Goal: Task Accomplishment & Management: Manage account settings

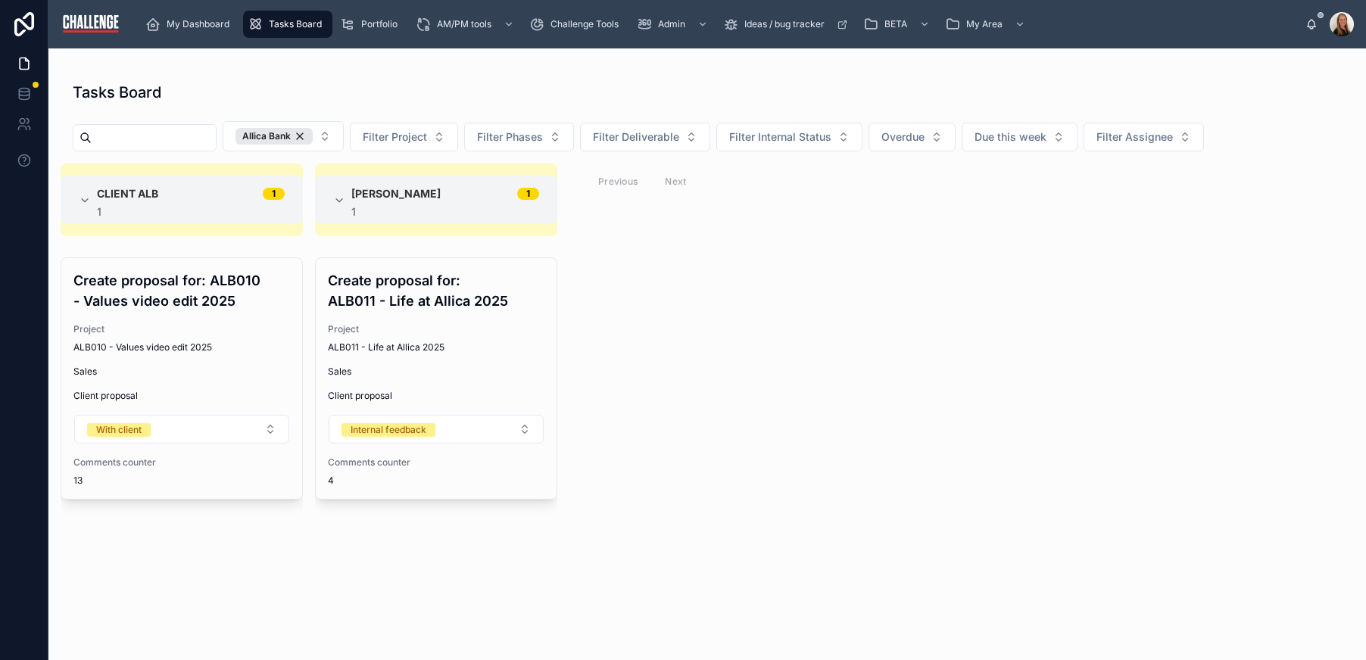
click at [752, 498] on div "Client ALB 1 1 Create proposal for: ALB010 - Values video edit 2025 Project ALB…" at bounding box center [707, 403] width 1318 height 479
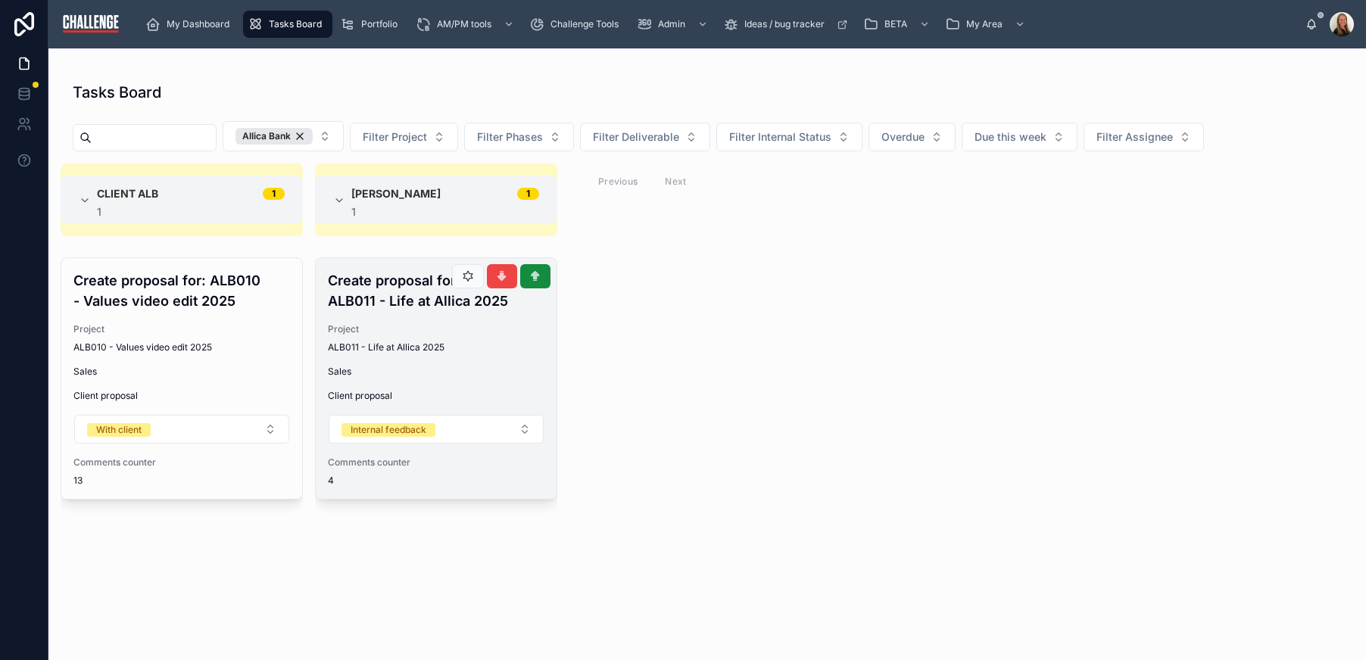
click at [404, 329] on span "Project" at bounding box center [436, 329] width 217 height 12
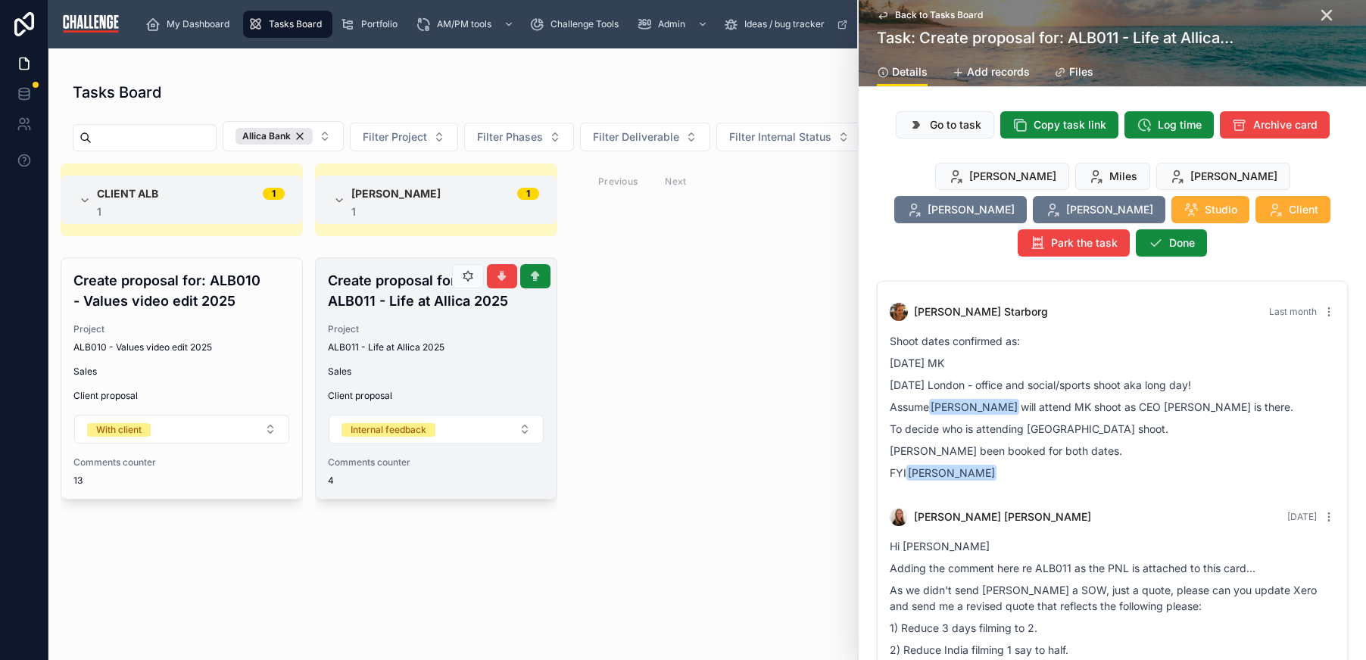
scroll to position [275, 0]
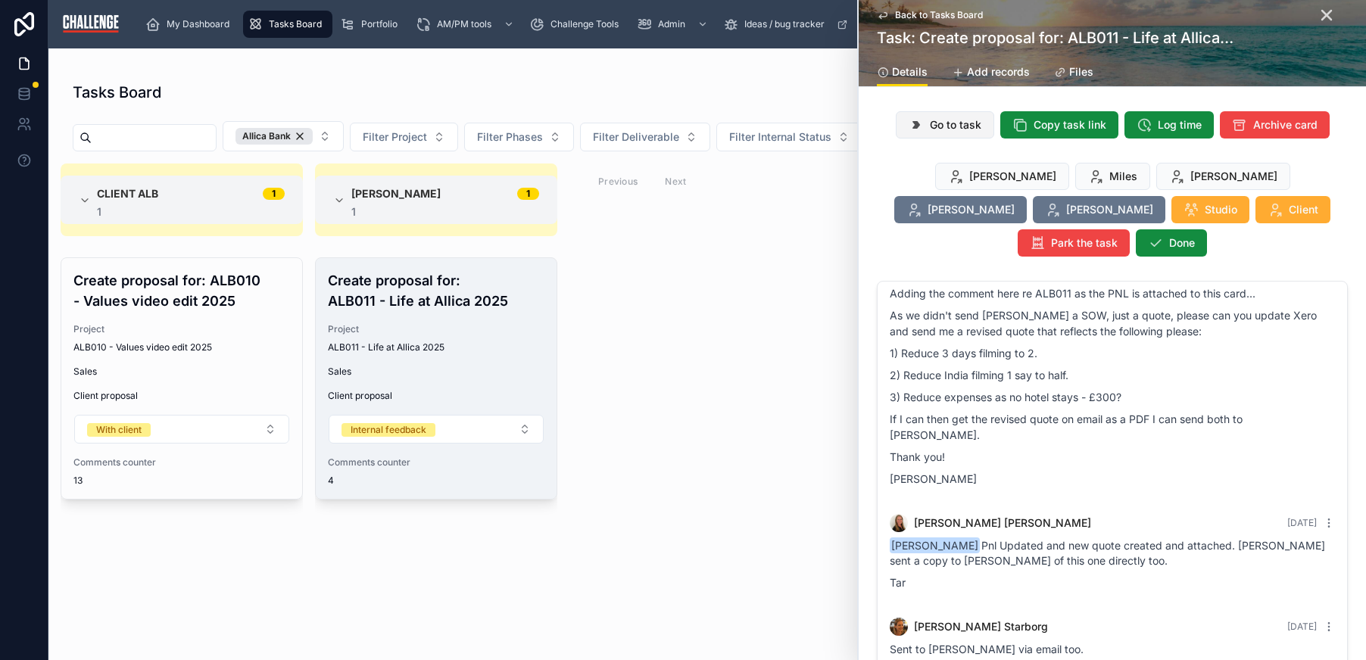
click at [938, 132] on span "Go to task" at bounding box center [955, 124] width 51 height 15
drag, startPoint x: 738, startPoint y: 345, endPoint x: 486, endPoint y: 131, distance: 329.9
click at [738, 344] on div "Client ALB 1 1 Create proposal for: ALB010 - Values video edit 2025 Project ALB…" at bounding box center [707, 403] width 1318 height 479
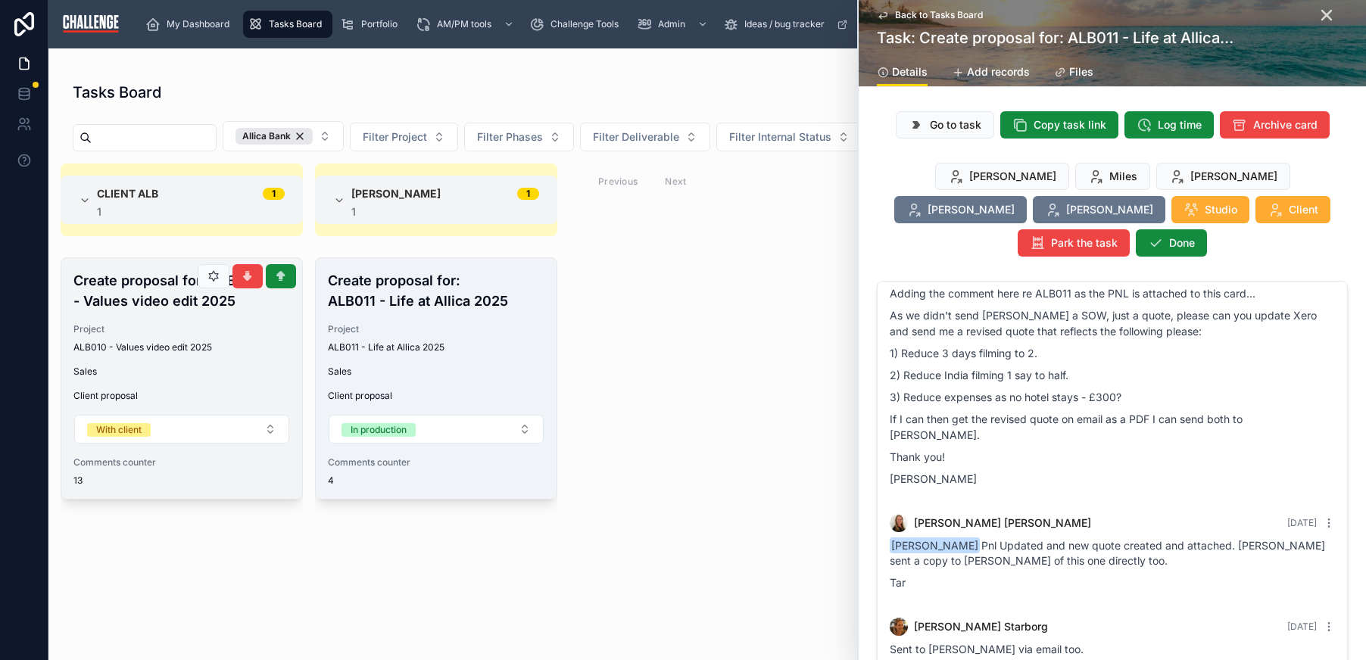
click at [217, 347] on div "ALB010 - Values video edit 2025" at bounding box center [181, 348] width 217 height 12
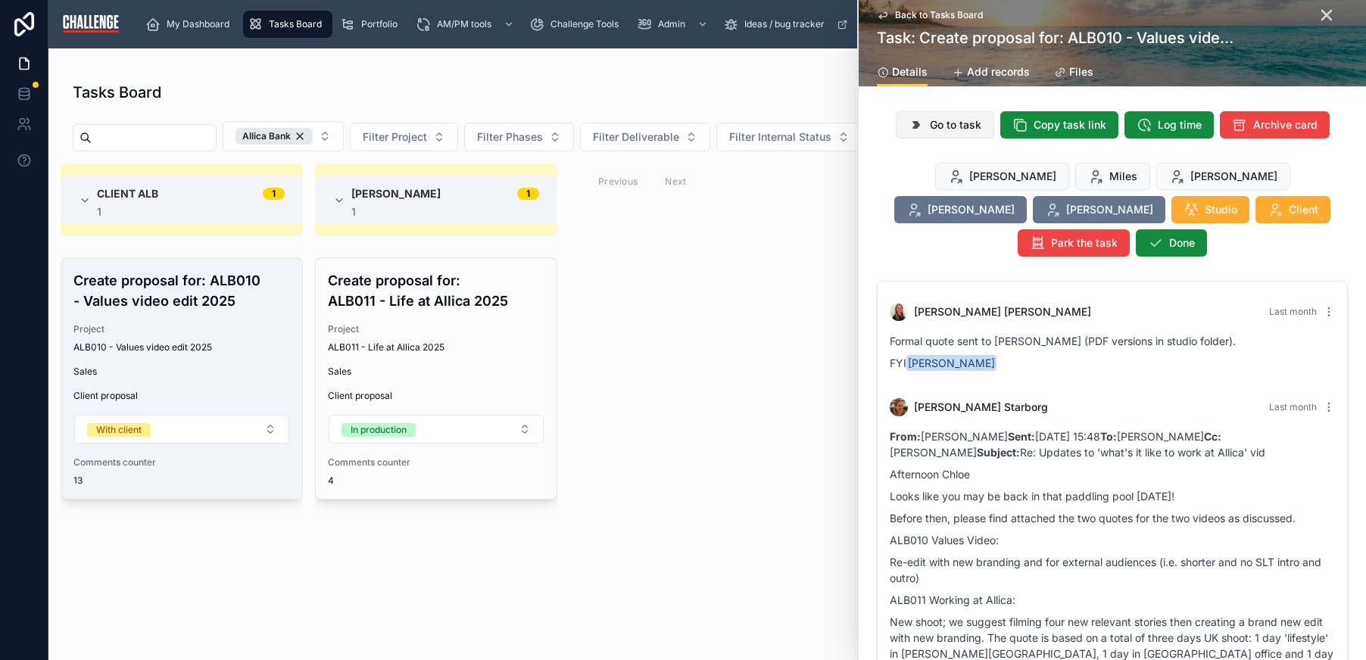
click at [940, 120] on span "Go to task" at bounding box center [955, 124] width 51 height 15
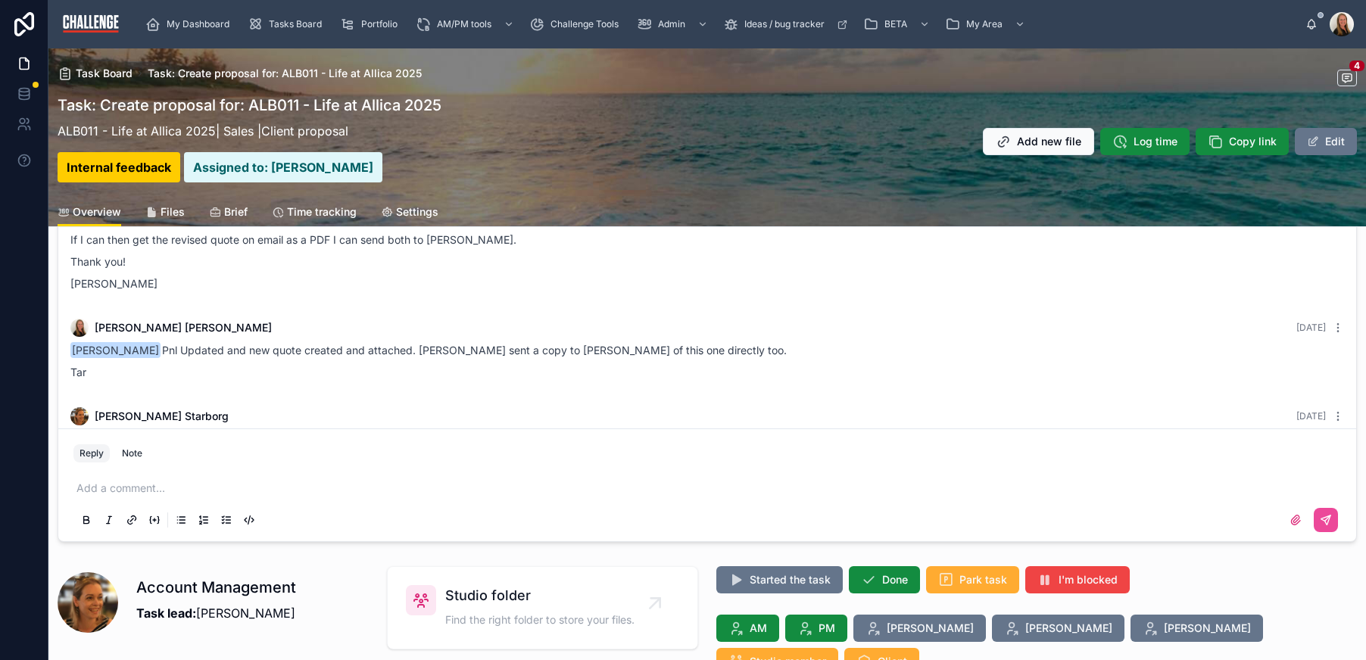
scroll to position [244, 0]
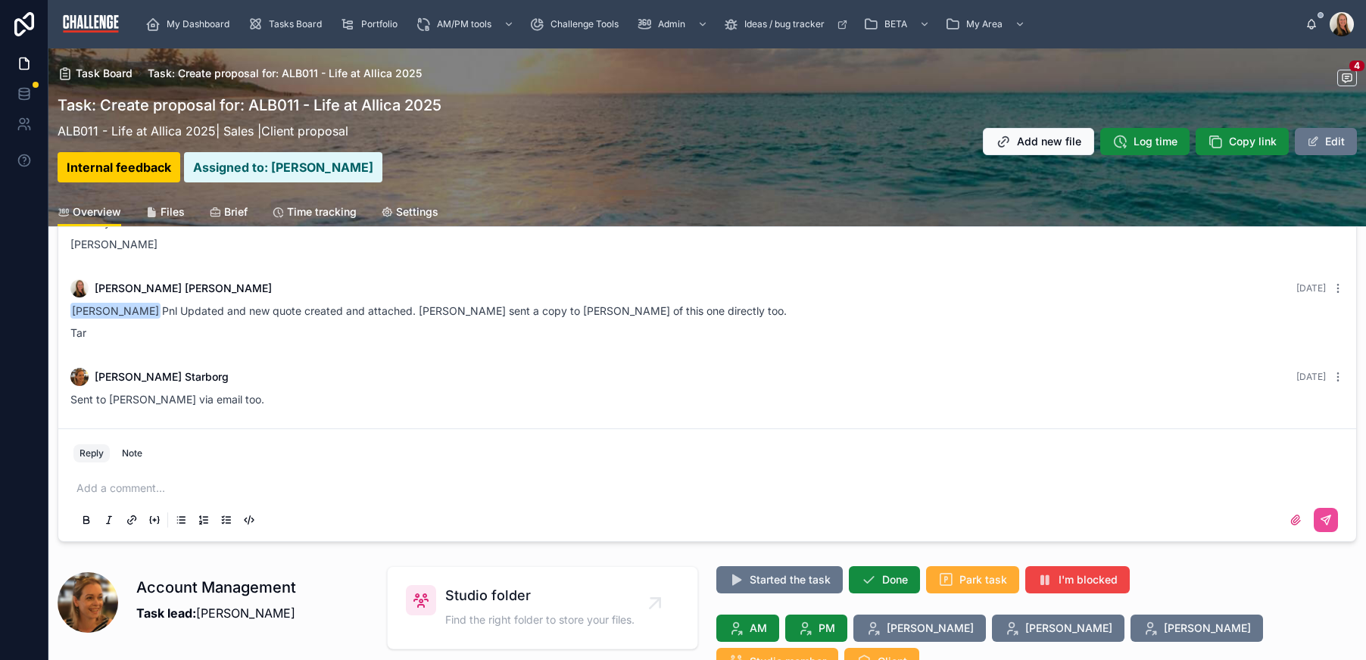
drag, startPoint x: 167, startPoint y: 213, endPoint x: 164, endPoint y: 223, distance: 11.0
click at [167, 212] on span "Files" at bounding box center [173, 211] width 24 height 15
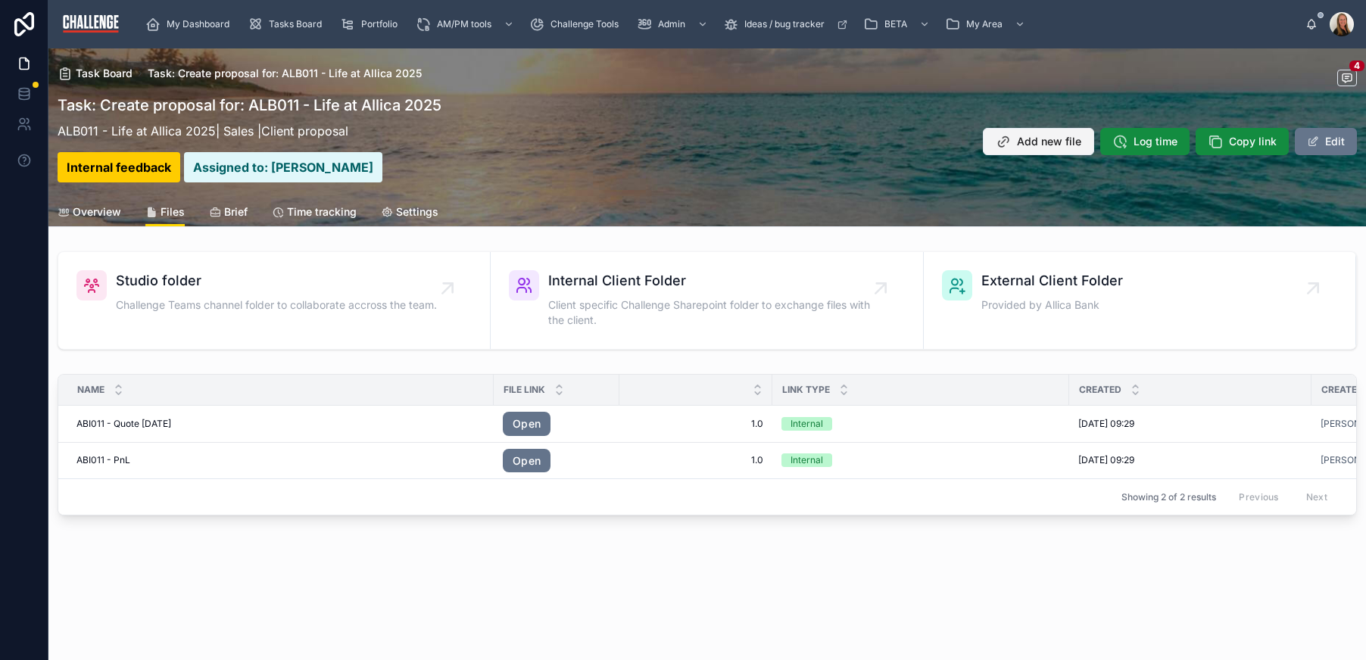
click at [1036, 137] on span "Add new file" at bounding box center [1049, 141] width 64 height 15
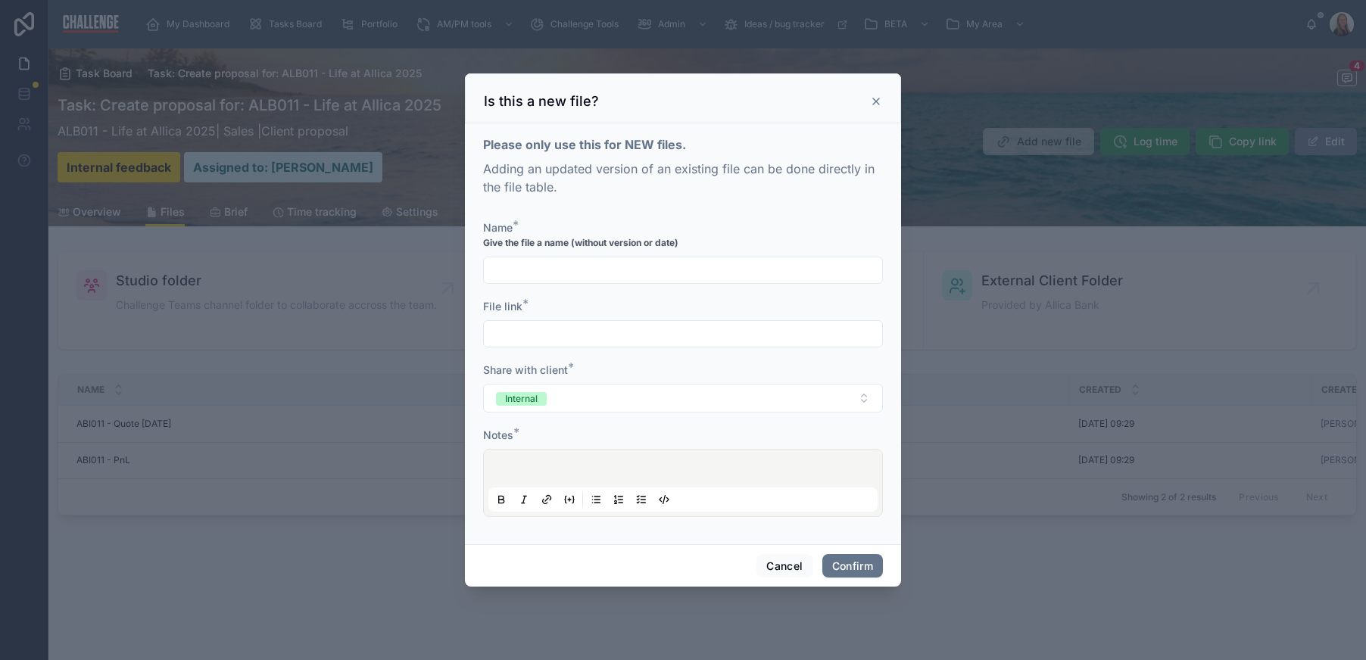
click at [542, 276] on input "text" at bounding box center [683, 270] width 398 height 21
drag, startPoint x: 645, startPoint y: 270, endPoint x: 601, endPoint y: 273, distance: 44.8
click at [598, 273] on input "**********" at bounding box center [683, 270] width 398 height 21
type input "**********"
click at [676, 339] on input "text" at bounding box center [683, 333] width 398 height 21
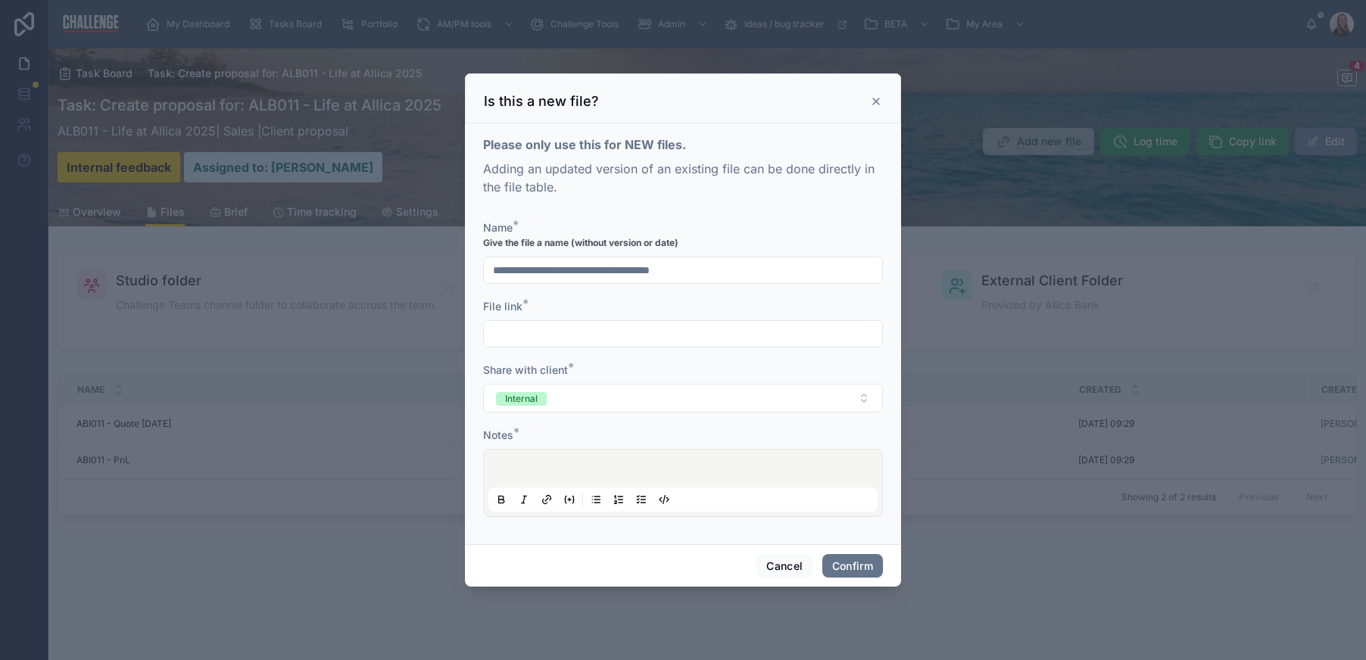
paste input "**********"
type input "**********"
click at [851, 563] on button "Confirm" at bounding box center [852, 566] width 61 height 24
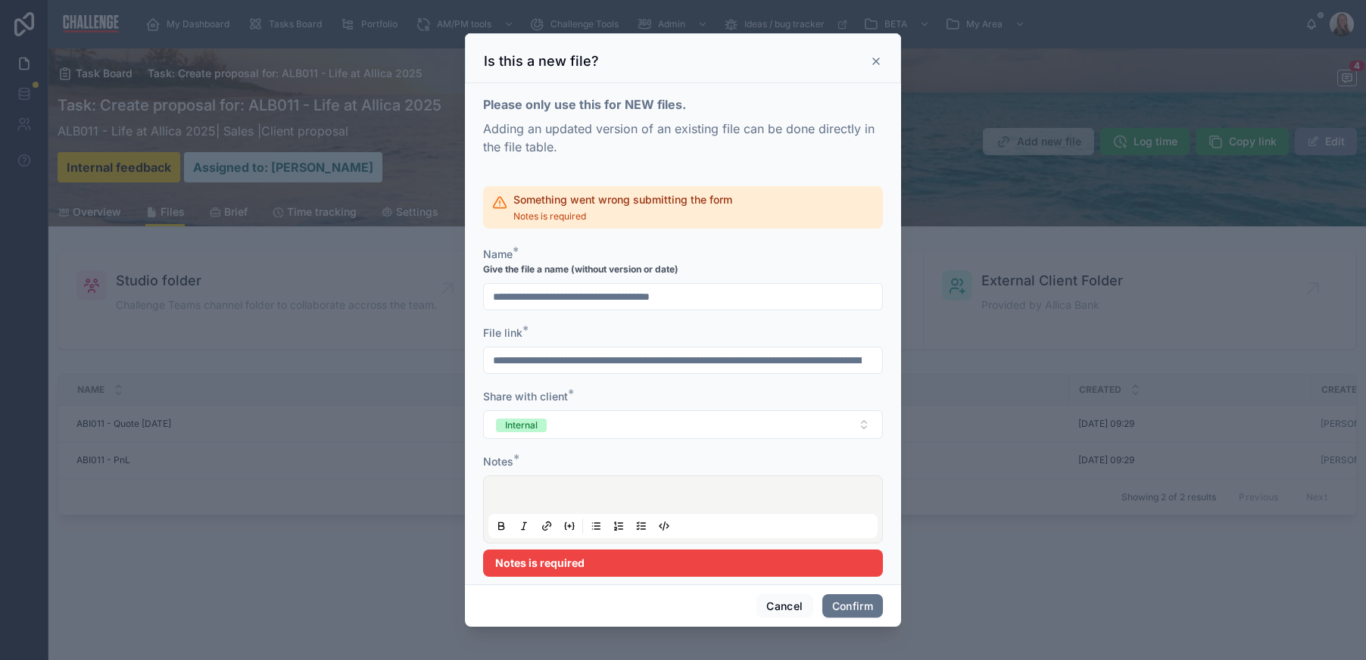
click at [595, 487] on div at bounding box center [682, 510] width 389 height 58
click at [587, 490] on p at bounding box center [686, 497] width 389 height 15
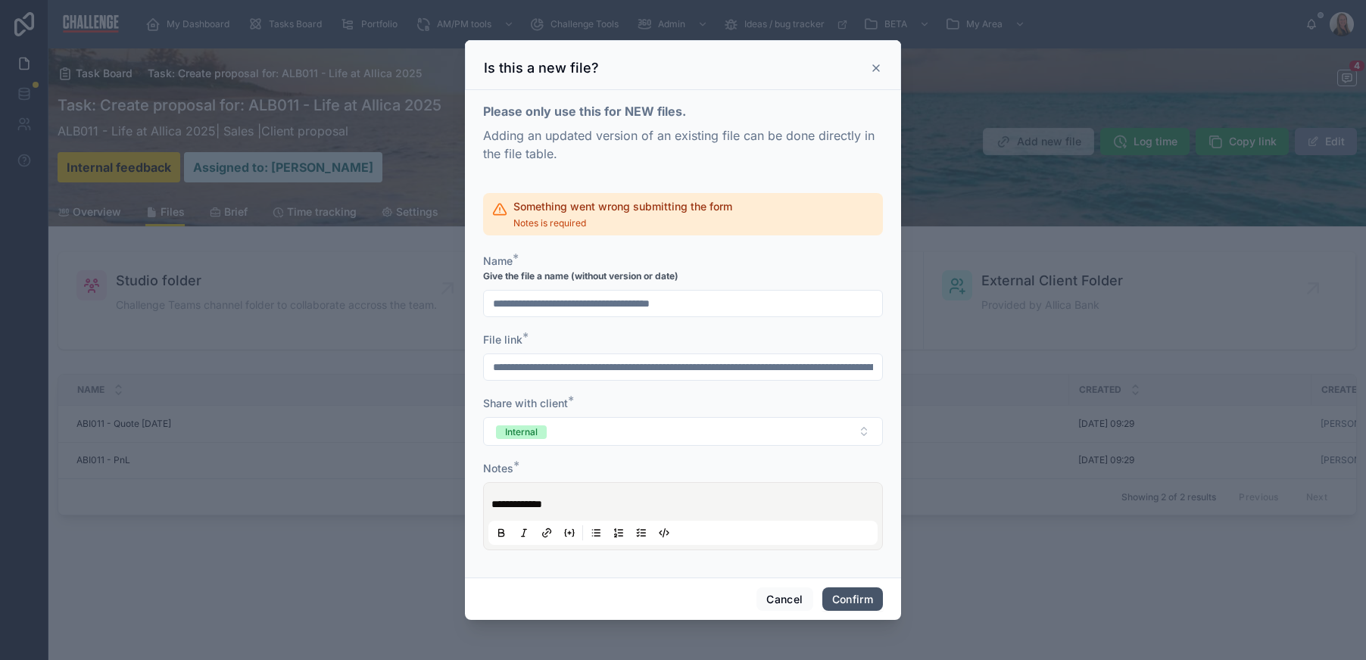
click at [826, 600] on button "Confirm" at bounding box center [852, 600] width 61 height 24
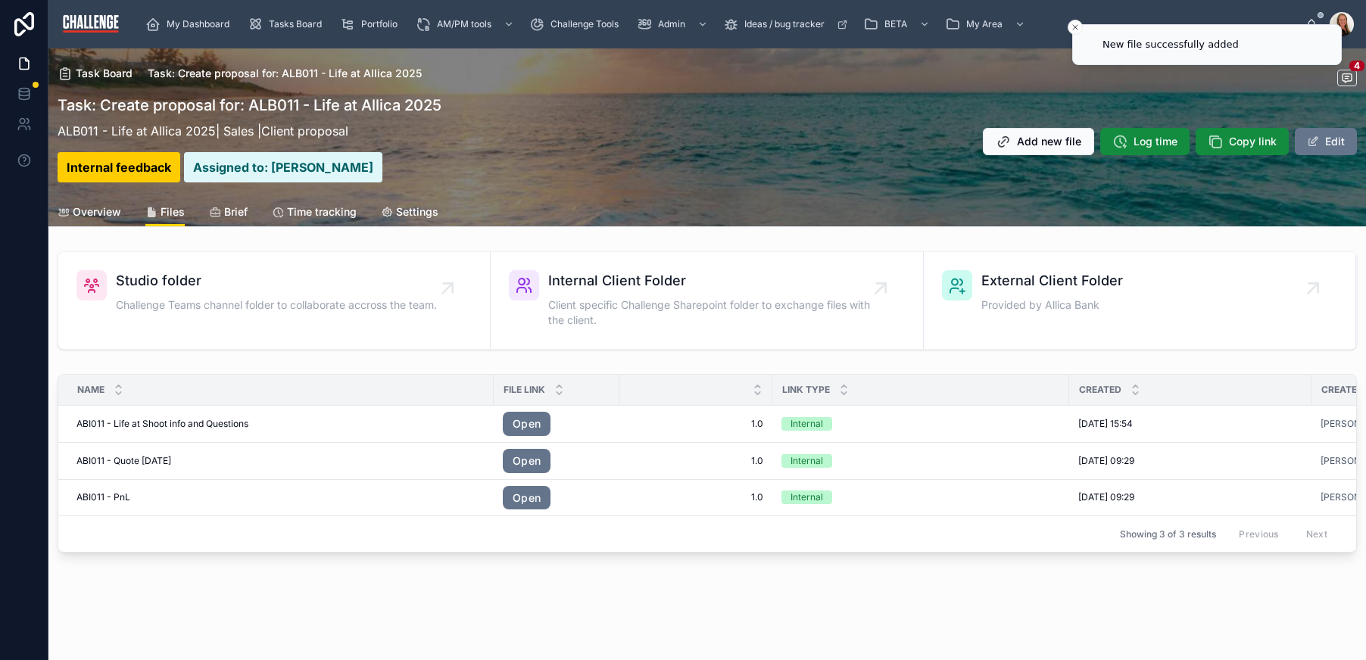
click at [102, 217] on span "Overview" at bounding box center [97, 211] width 48 height 15
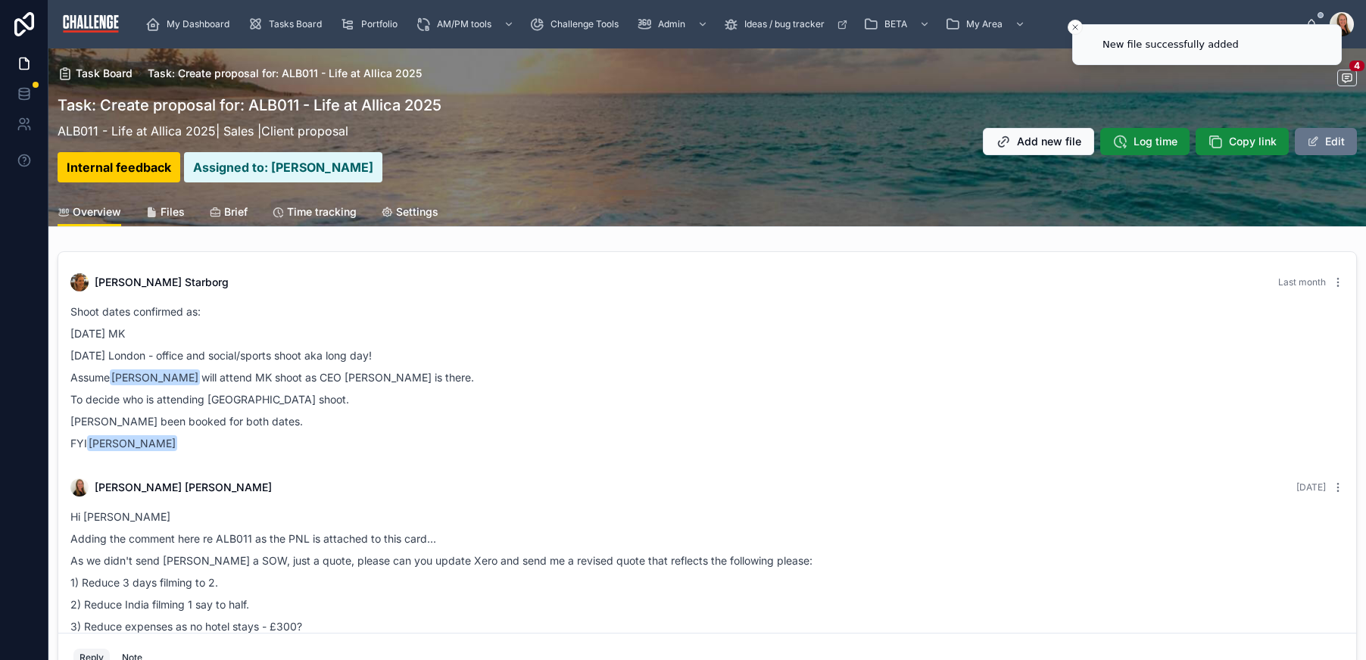
scroll to position [244, 0]
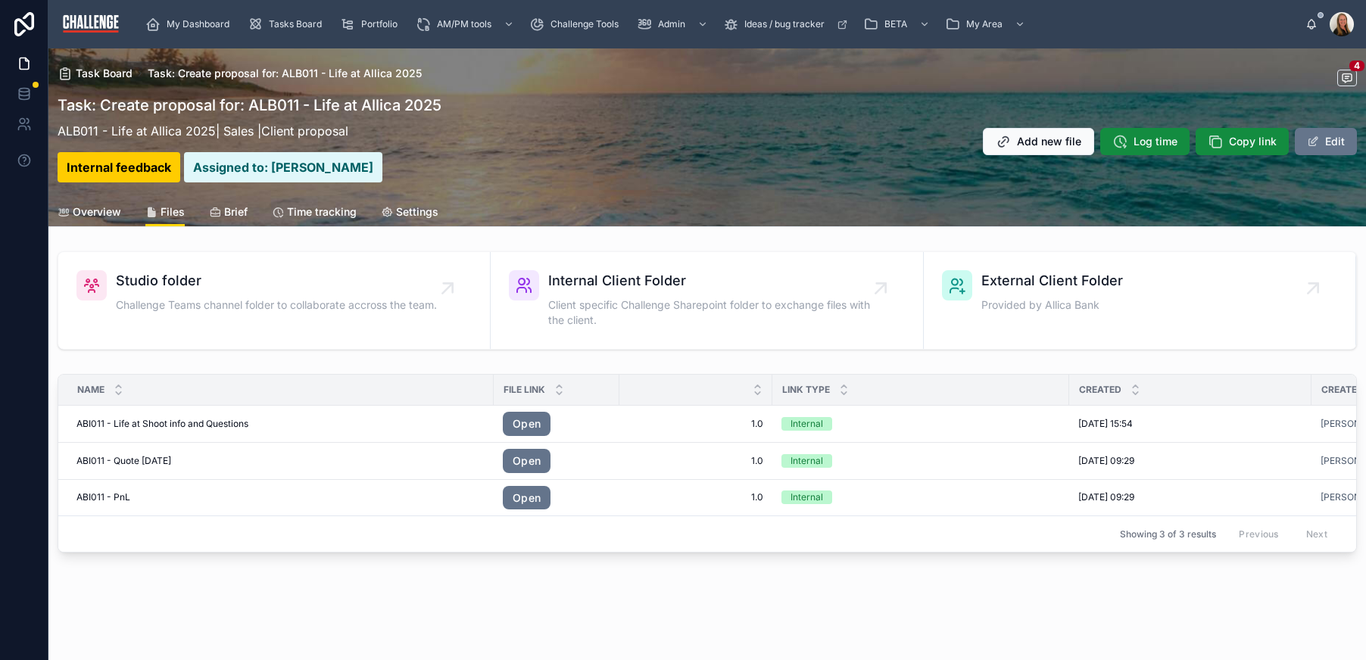
click at [105, 206] on span "Overview" at bounding box center [97, 211] width 48 height 15
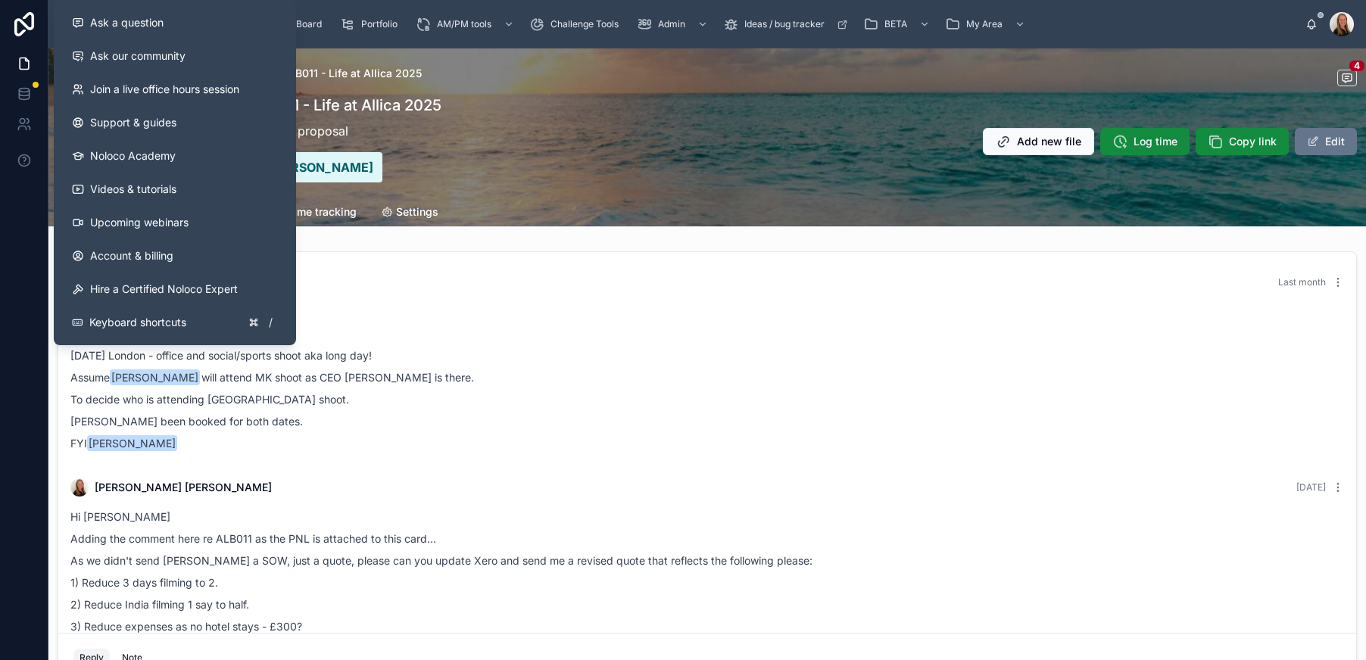
scroll to position [244, 0]
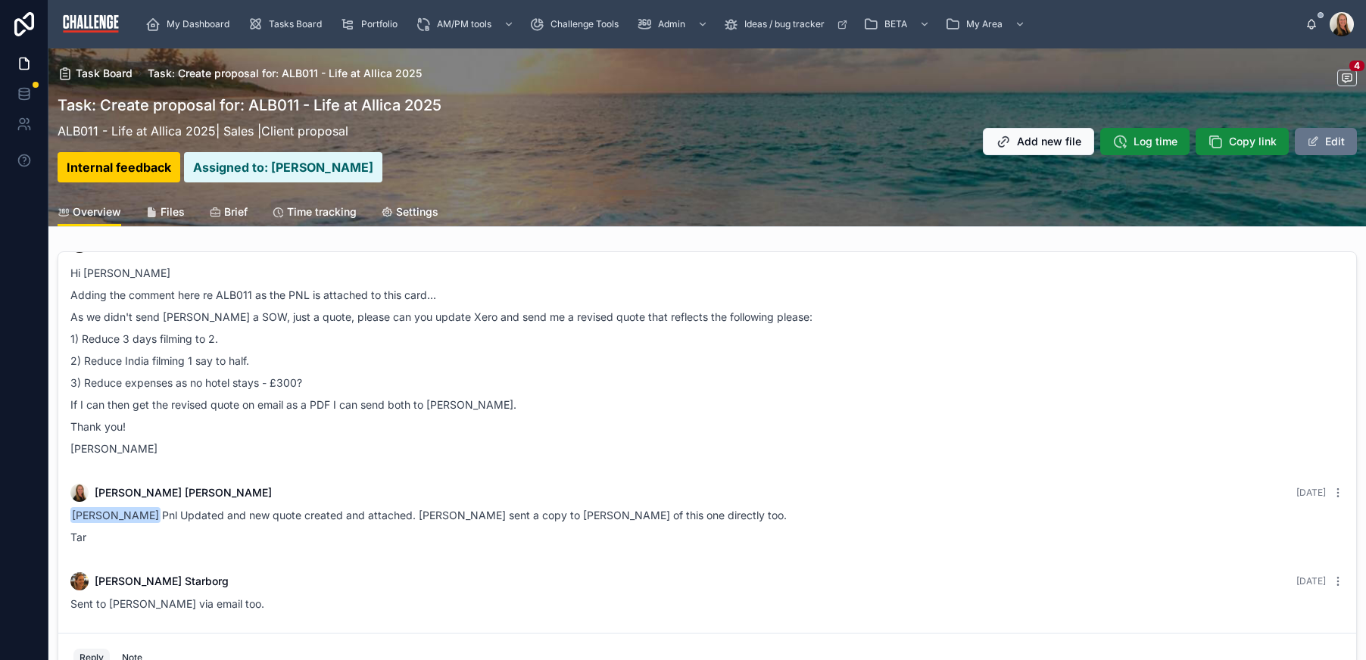
click at [117, 173] on mark "Internal feedback" at bounding box center [119, 167] width 123 height 30
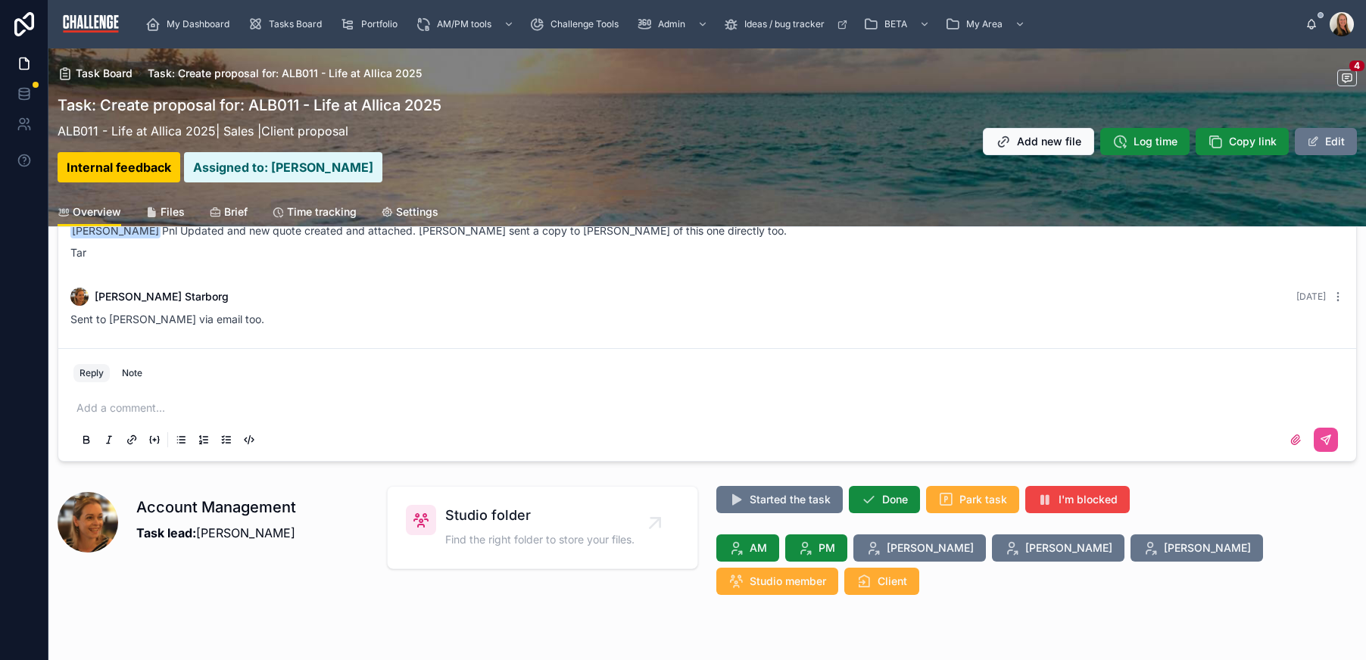
scroll to position [297, 0]
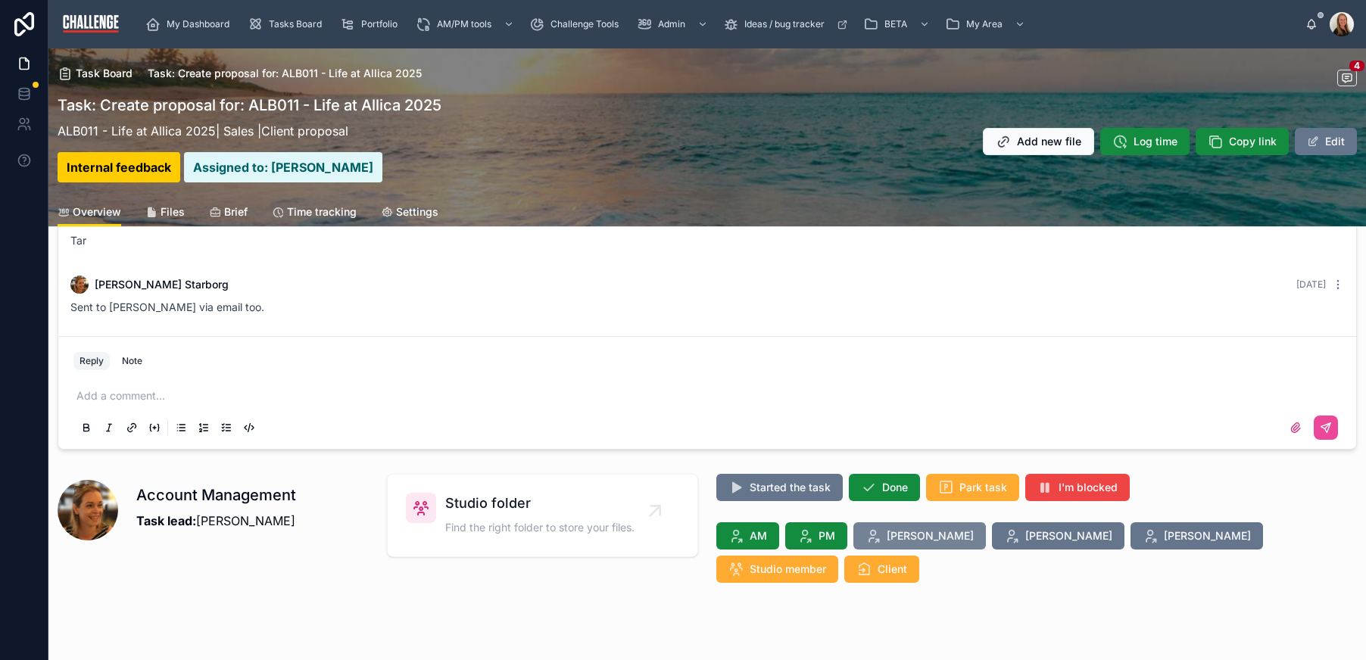
click at [893, 536] on span "[PERSON_NAME]" at bounding box center [930, 536] width 87 height 15
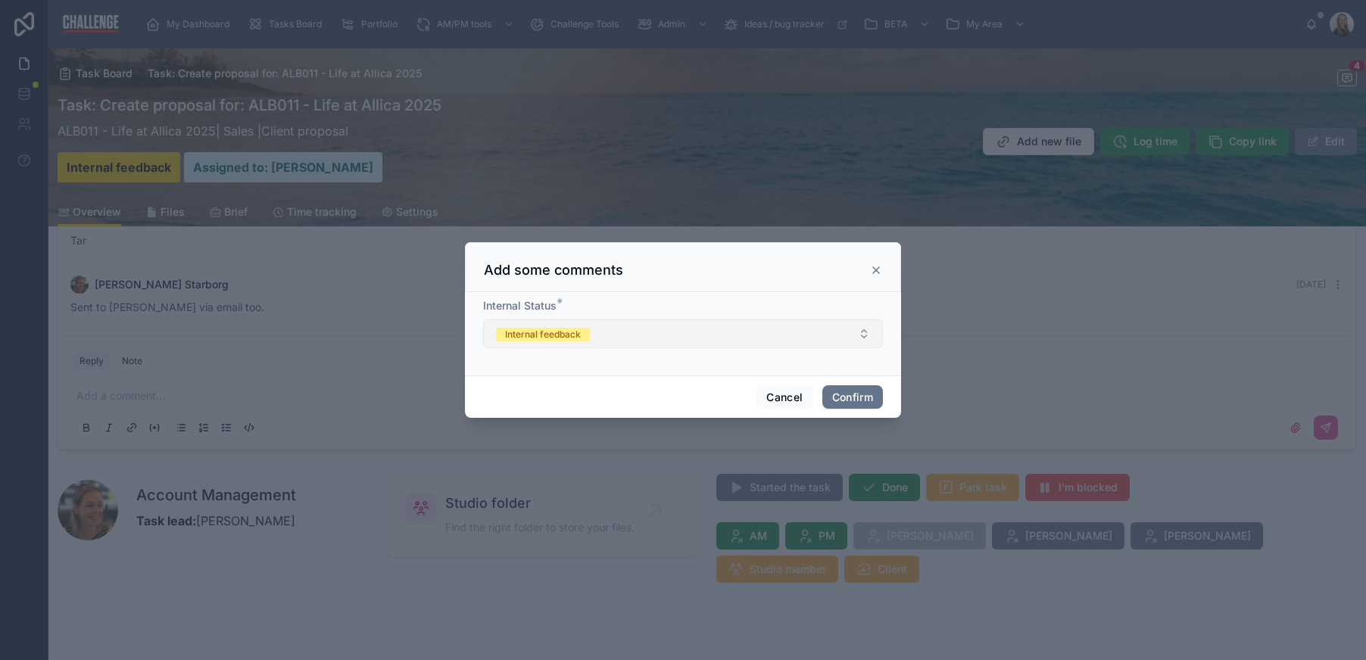
click at [792, 344] on button "Internal feedback" at bounding box center [683, 334] width 400 height 29
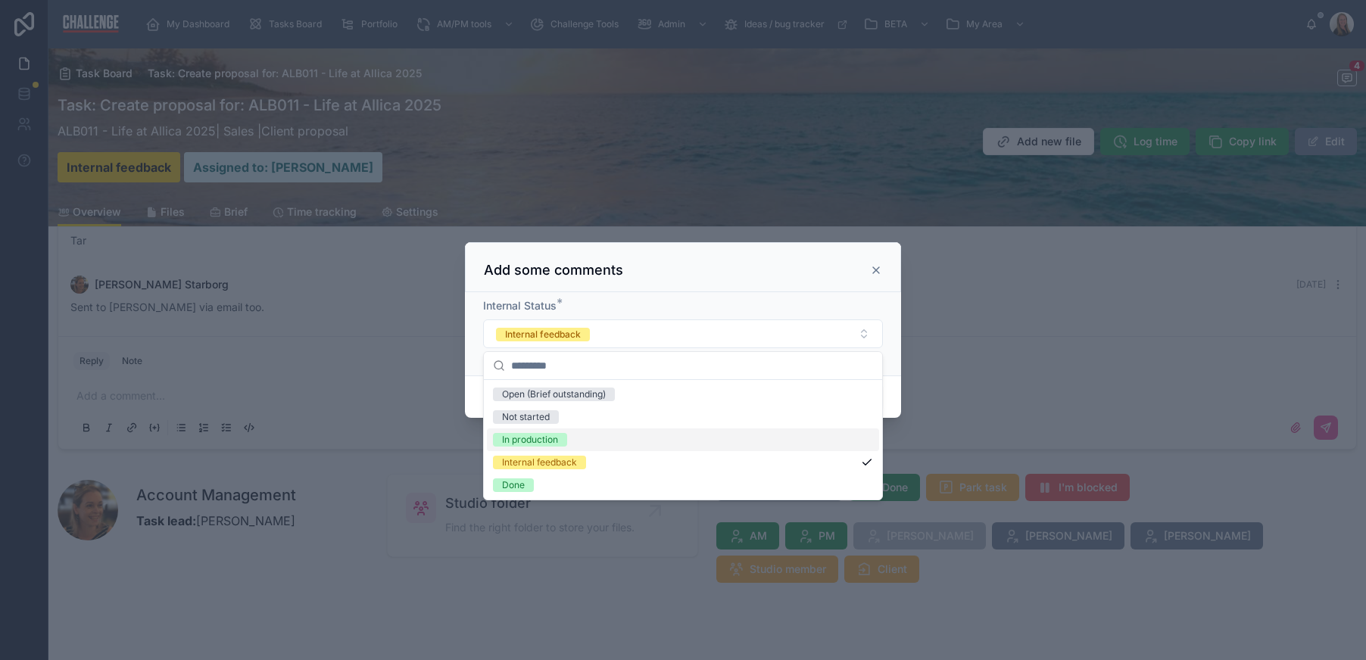
click at [620, 438] on div "In production" at bounding box center [683, 440] width 392 height 23
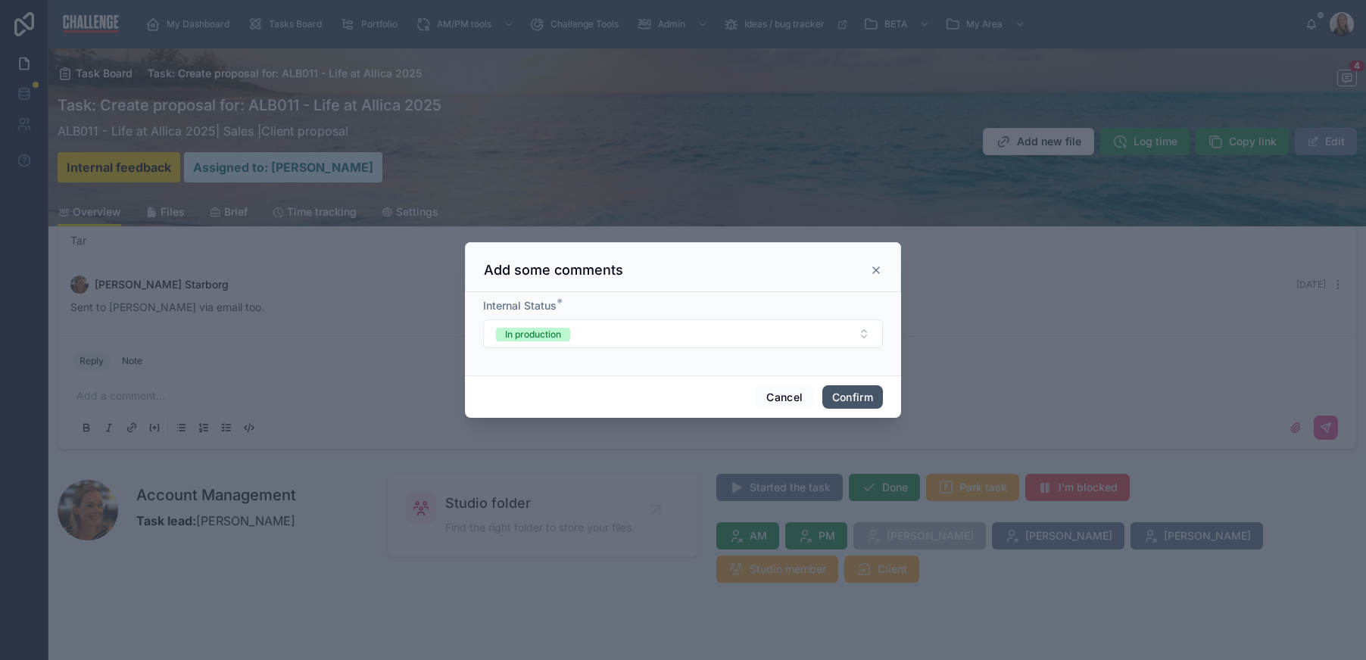
click at [856, 399] on button "Confirm" at bounding box center [852, 397] width 61 height 24
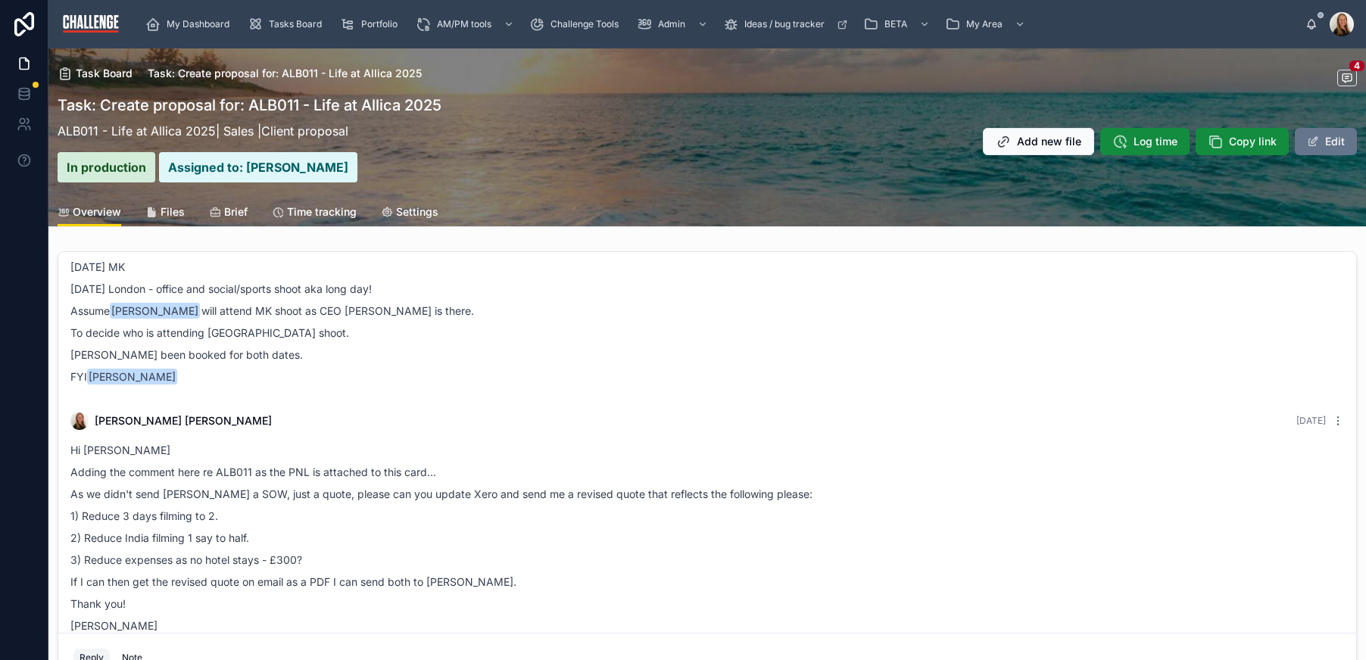
scroll to position [244, 0]
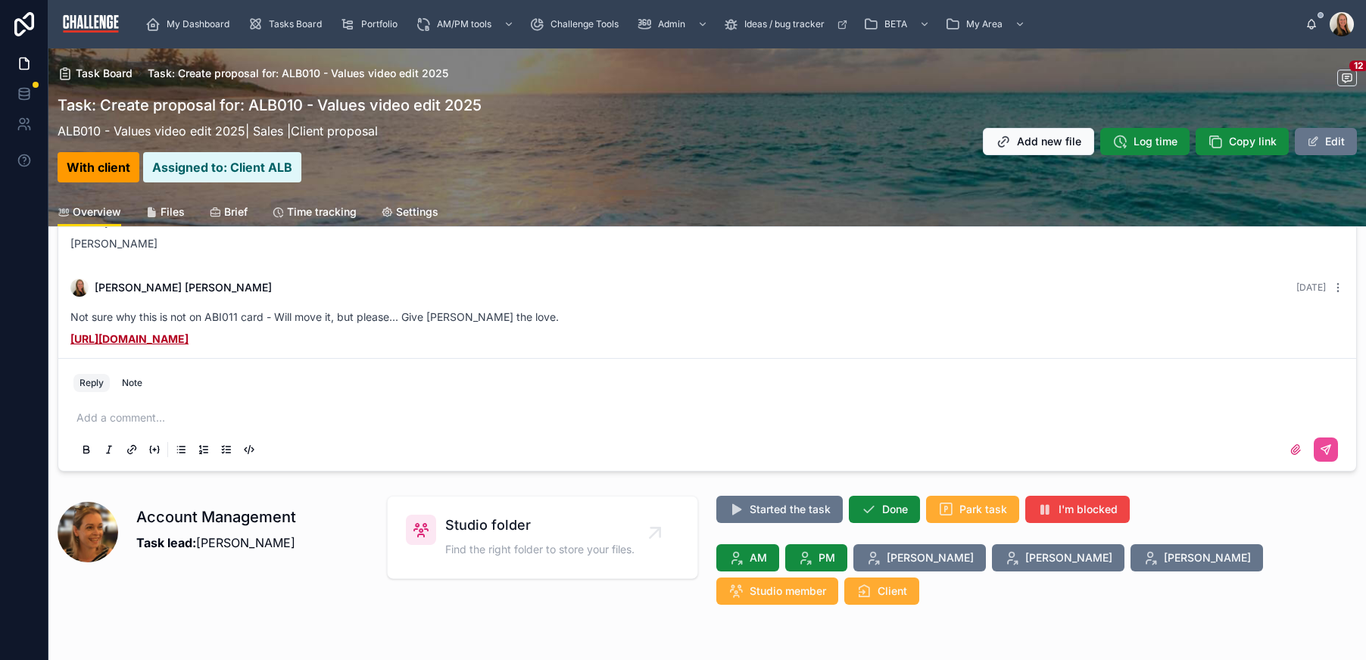
scroll to position [297, 0]
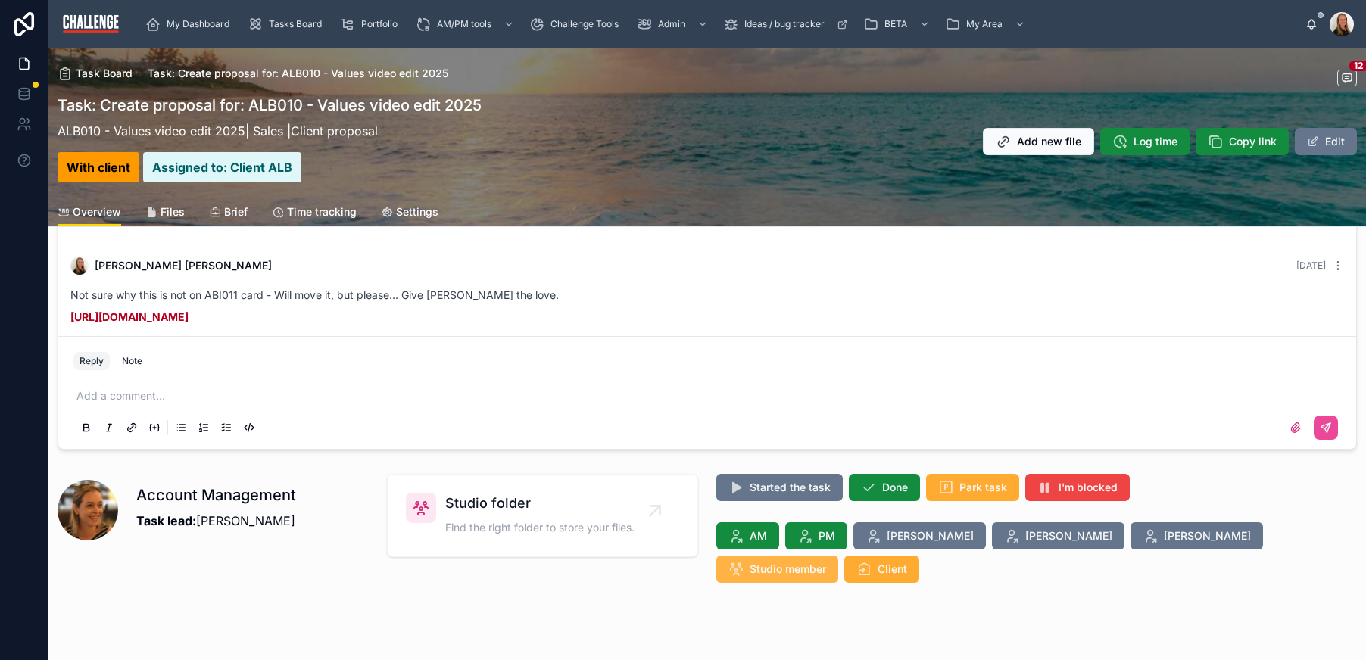
click at [826, 562] on span "Studio member" at bounding box center [788, 569] width 76 height 15
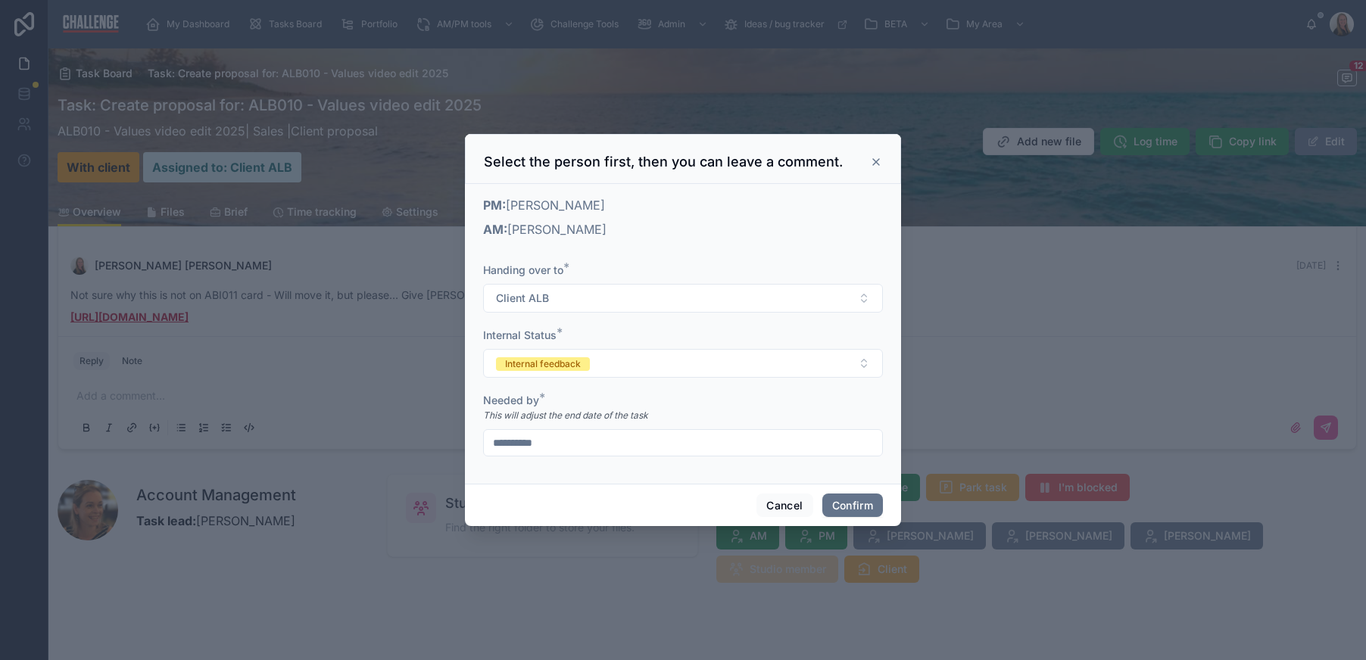
click at [557, 602] on div at bounding box center [683, 330] width 1366 height 660
click at [794, 495] on button "Cancel" at bounding box center [785, 506] width 56 height 24
